Goal: Information Seeking & Learning: Learn about a topic

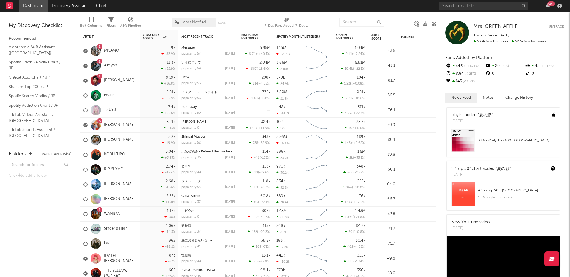
click at [112, 213] on link "WANIMA" at bounding box center [112, 214] width 16 height 5
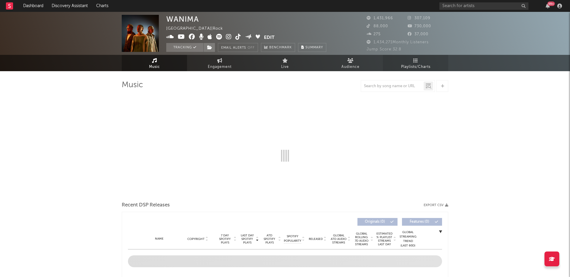
click at [441, 58] on link "Playlists/Charts" at bounding box center [415, 63] width 65 height 16
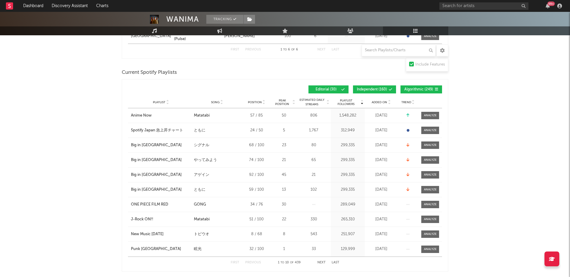
scroll to position [223, 0]
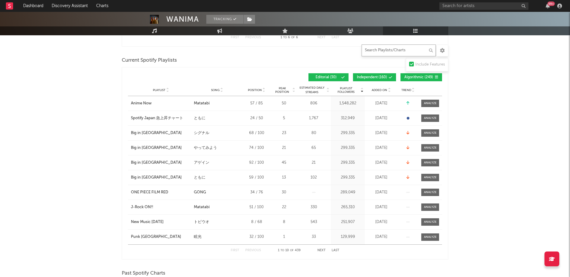
click at [397, 49] on input "text" at bounding box center [399, 51] width 74 height 12
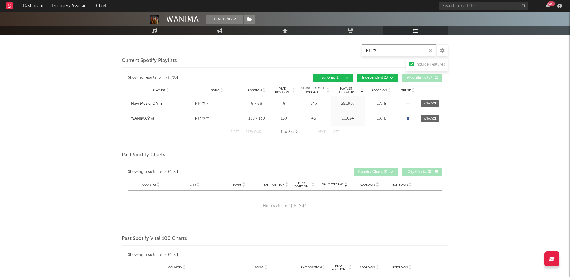
scroll to position [141, 0]
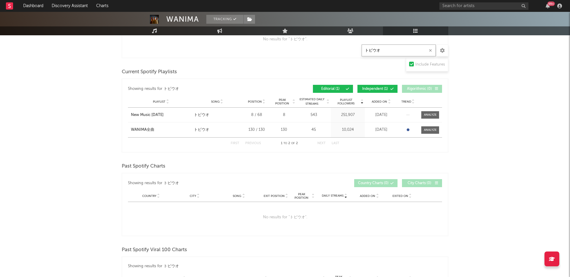
type input "トビウオ"
drag, startPoint x: 117, startPoint y: 115, endPoint x: 180, endPoint y: 116, distance: 62.7
click at [180, 116] on div "WANIMA Tracking [GEOGRAPHIC_DATA] | Rock Edit Tracking Email Alerts Off Benchma…" at bounding box center [285, 155] width 570 height 568
copy div "New Music [DATE]"
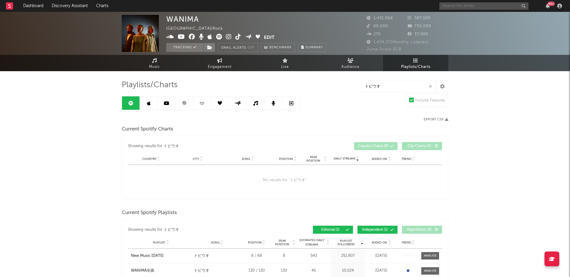
click at [466, 9] on input "text" at bounding box center [483, 5] width 89 height 7
type input "クボタカイ"
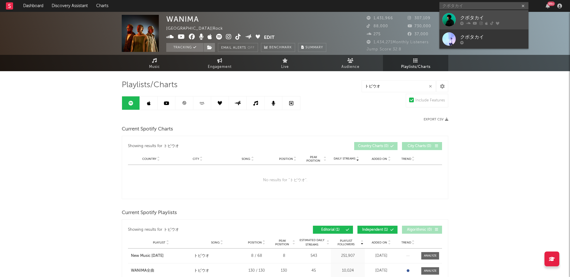
click at [495, 15] on div "クボタカイ" at bounding box center [492, 18] width 65 height 7
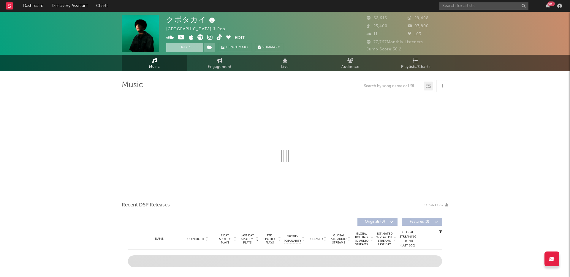
click at [183, 48] on button "Track" at bounding box center [184, 47] width 37 height 9
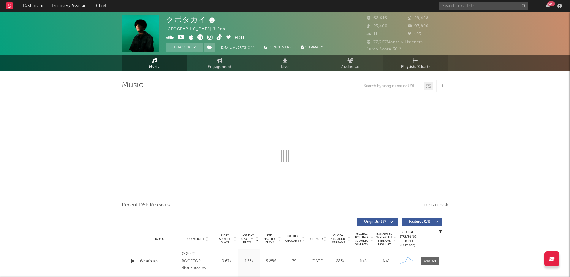
select select "6m"
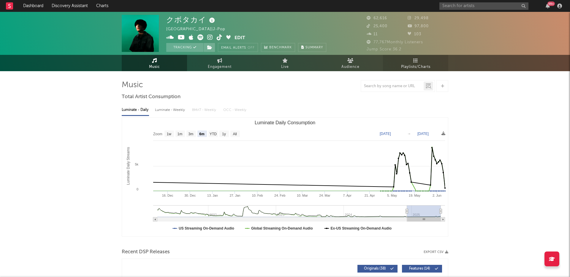
click at [402, 68] on span "Playlists/Charts" at bounding box center [415, 67] width 29 height 7
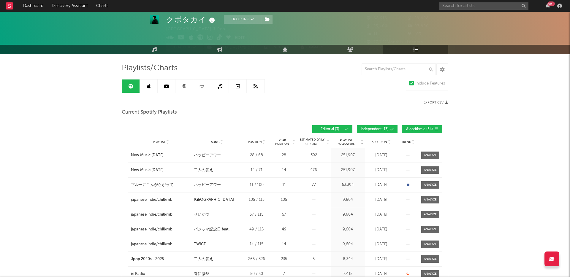
scroll to position [18, 0]
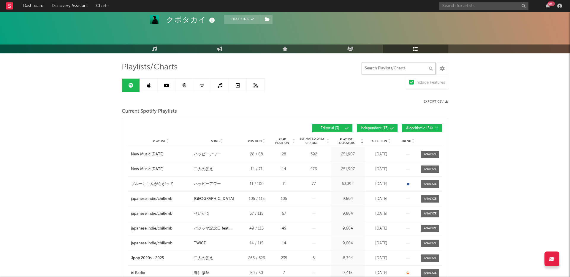
click at [389, 72] on input "text" at bounding box center [399, 69] width 74 height 12
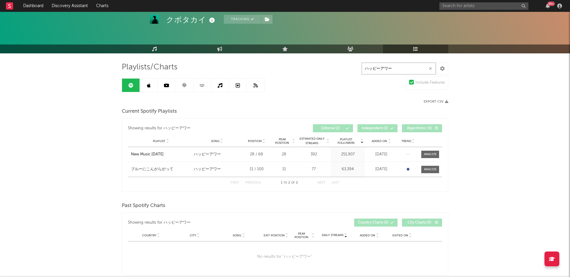
type input "ハッピーアワー"
click at [125, 158] on div "Showing results for ハッピーアワー Playlist Followers Playlist Song Position Peak Posi…" at bounding box center [285, 155] width 327 height 74
drag, startPoint x: 116, startPoint y: 156, endPoint x: 191, endPoint y: 158, distance: 74.2
click at [191, 158] on div "クボタカイ Tracking [GEOGRAPHIC_DATA] | J-Pop Edit Tracking Email Alerts Off Benchma…" at bounding box center [285, 236] width 570 height 484
copy div "New Music [DATE]"
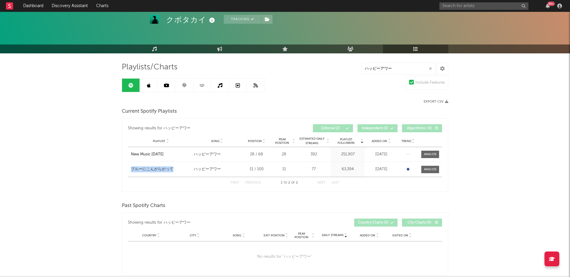
drag, startPoint x: 135, startPoint y: 170, endPoint x: 126, endPoint y: 165, distance: 9.8
click at [126, 165] on div "クボタカイ Tracking [GEOGRAPHIC_DATA] | J-Pop Edit Tracking Email Alerts Off Benchma…" at bounding box center [285, 236] width 570 height 484
copy div "ブルーにこんがらがって"
